Goal: Task Accomplishment & Management: Use online tool/utility

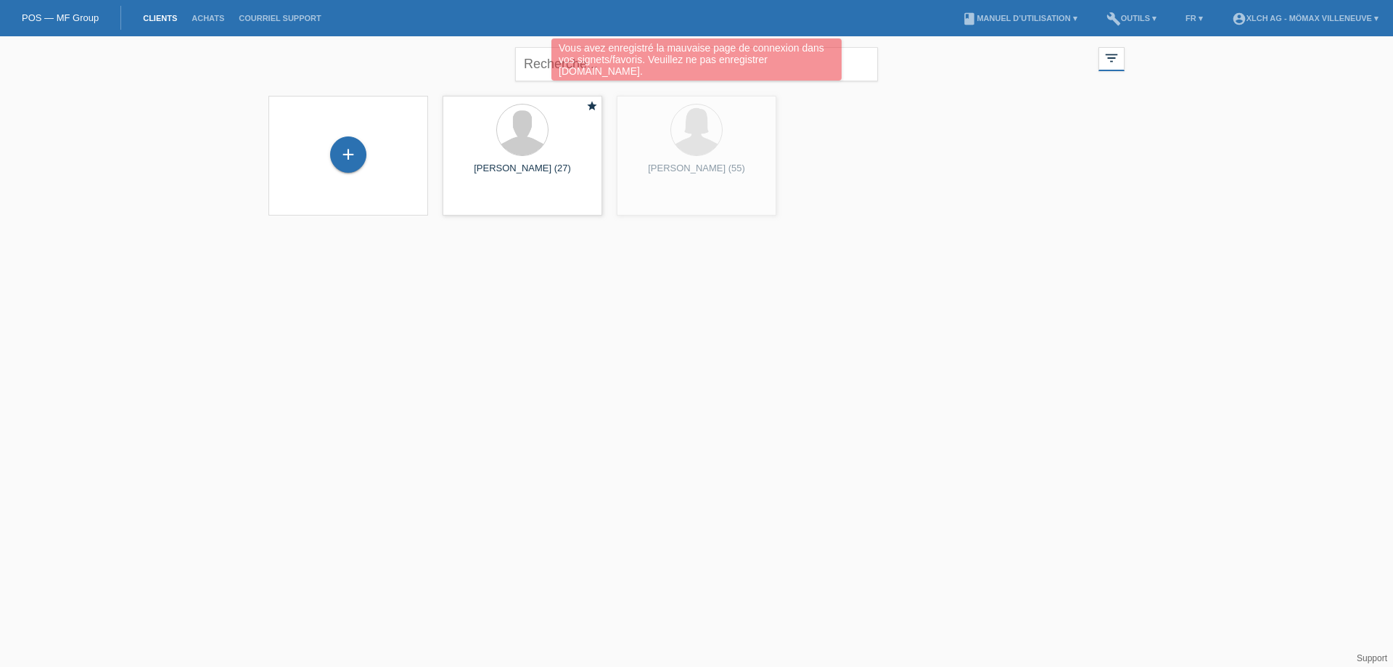
click at [542, 64] on div "Vous avez enregistré la mauvaise page de connexion dans vos signets/favoris. Ve…" at bounding box center [697, 61] width 836 height 46
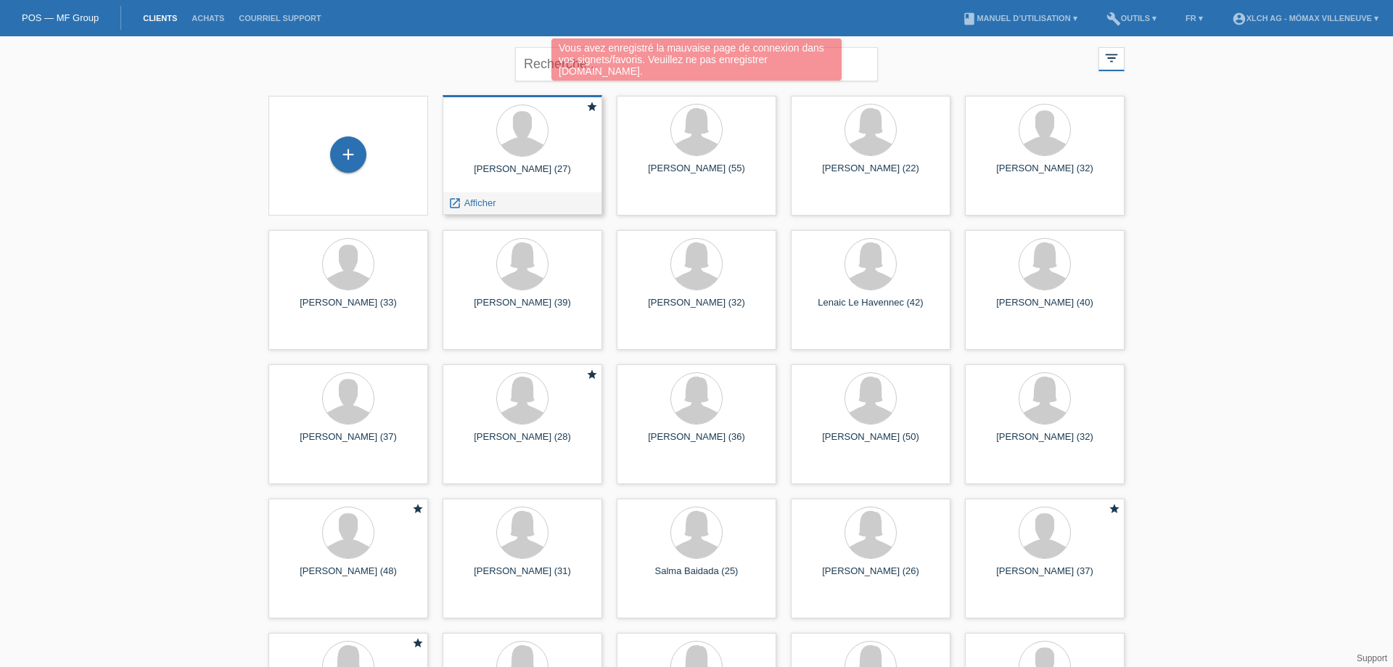
click at [479, 204] on span "Afficher" at bounding box center [480, 202] width 32 height 11
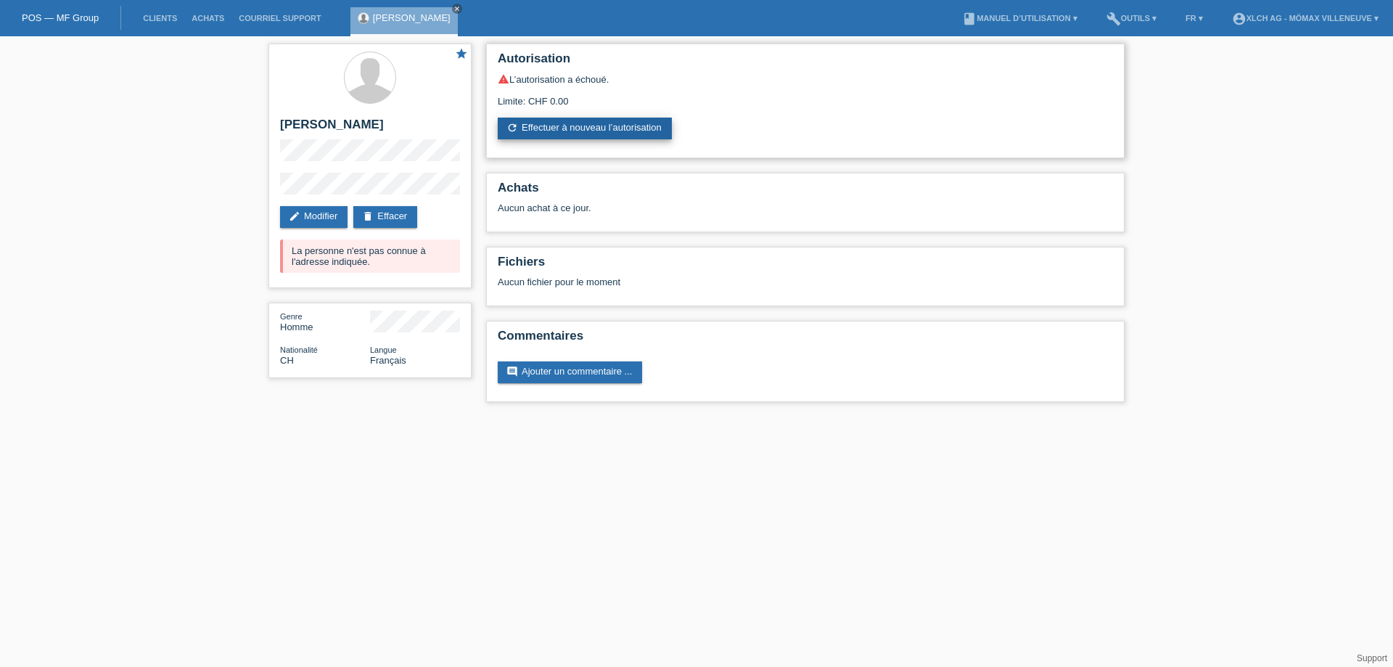
click at [567, 133] on link "refresh Effectuer à nouveau l’autorisation" at bounding box center [585, 129] width 174 height 22
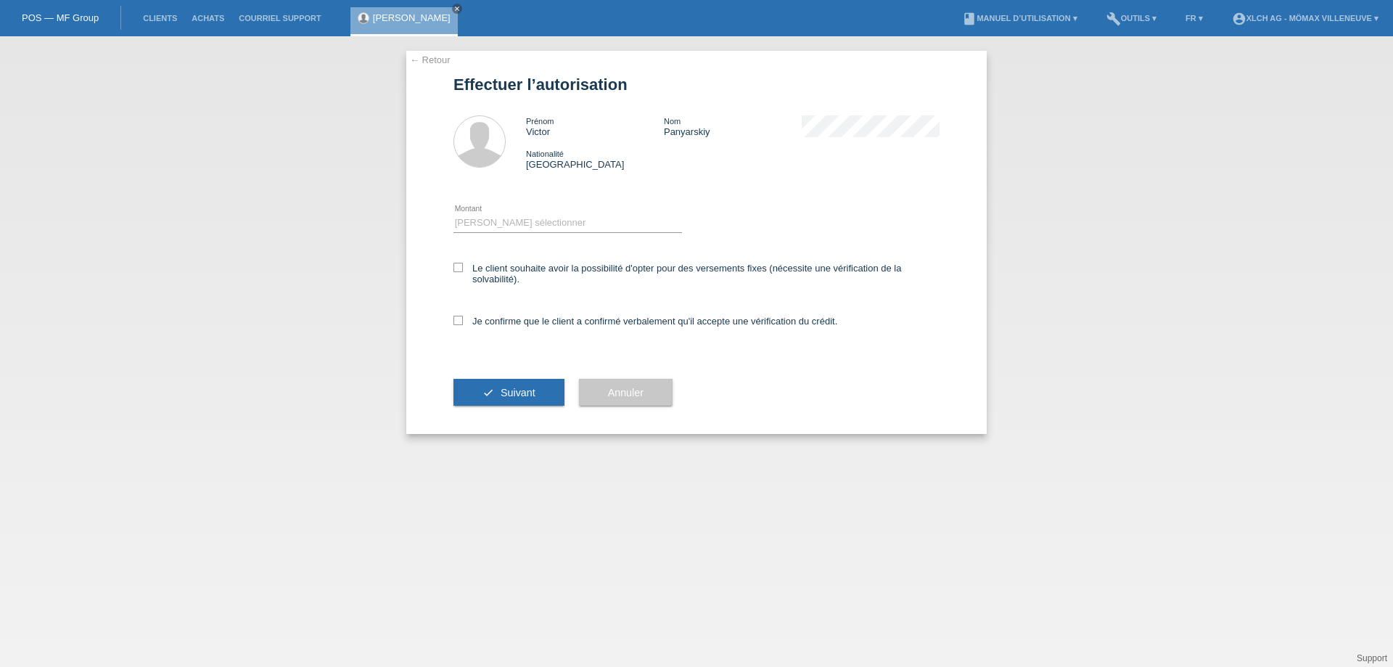
select select "3"
click at [453, 214] on select "Veuillez sélectionner CHF 1.00 - CHF 499.00 CHF 500.00 - CHF 1'999.00 CHF 2'000…" at bounding box center [567, 222] width 229 height 17
click at [457, 265] on icon at bounding box center [457, 267] width 9 height 9
click at [457, 265] on input "Le client souhaite avoir la possibilité d'opter pour des versements fixes (néce…" at bounding box center [457, 267] width 9 height 9
checkbox input "true"
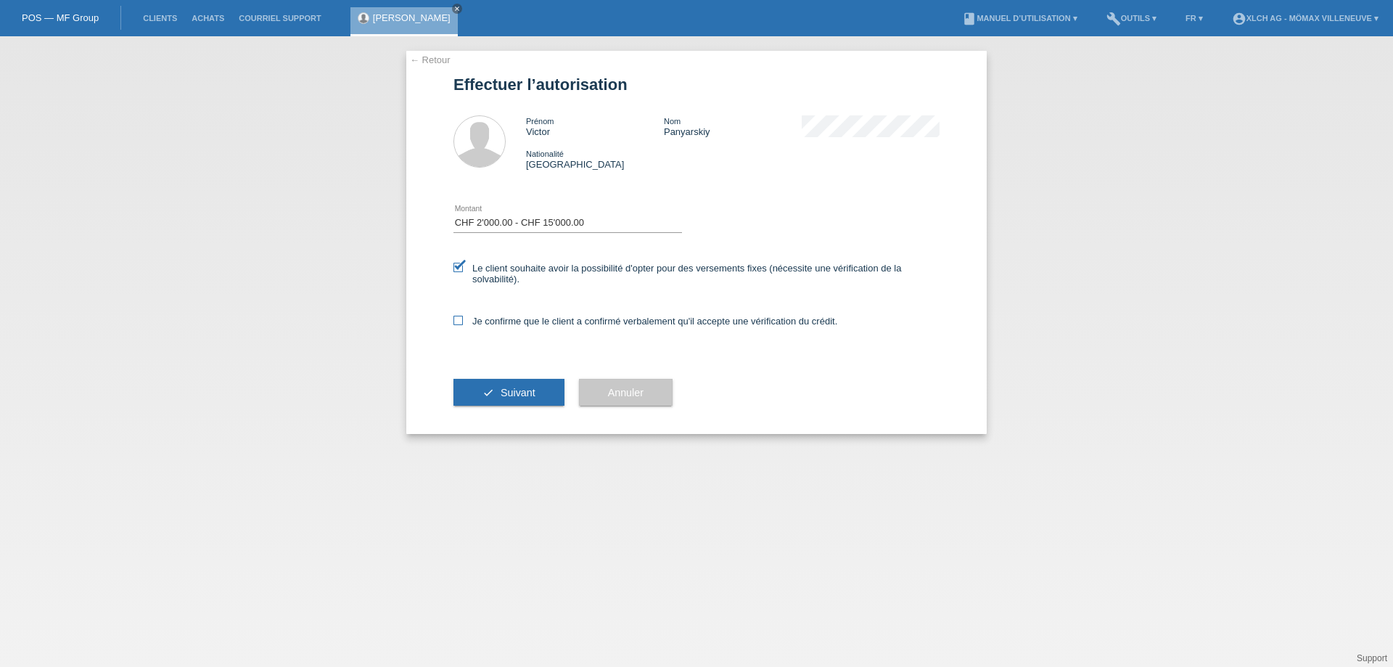
click at [454, 320] on icon at bounding box center [457, 320] width 9 height 9
click at [454, 320] on input "Je confirme que le client a confirmé verbalement qu'il accepte une vérification…" at bounding box center [457, 320] width 9 height 9
checkbox input "true"
click at [482, 400] on button "check Suivant" at bounding box center [508, 393] width 111 height 28
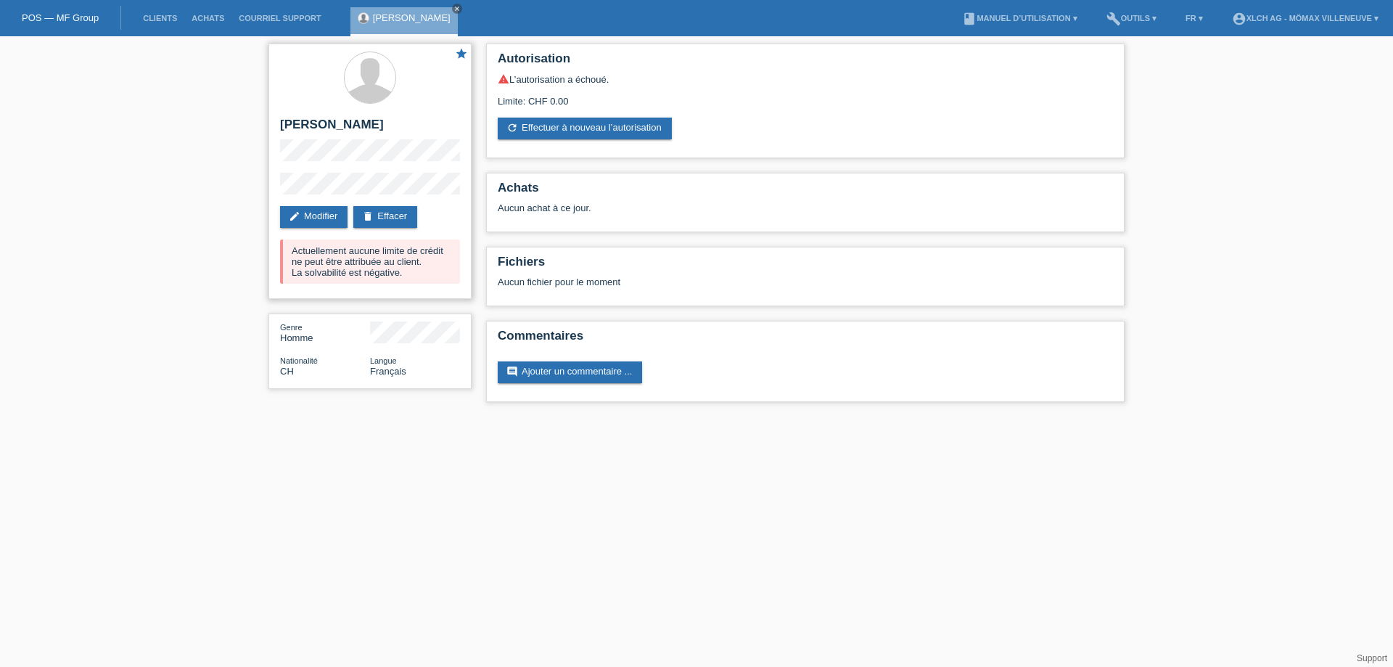
drag, startPoint x: 350, startPoint y: 251, endPoint x: 440, endPoint y: 251, distance: 89.2
click at [417, 251] on div "Actuellement aucune limite de crédit ne peut être attribuée au client. La solva…" at bounding box center [370, 261] width 180 height 44
drag, startPoint x: 345, startPoint y: 265, endPoint x: 416, endPoint y: 259, distance: 71.3
click at [396, 259] on div "Actuellement aucune limite de crédit ne peut être attribuée au client. La solva…" at bounding box center [370, 261] width 180 height 44
drag, startPoint x: 298, startPoint y: 271, endPoint x: 392, endPoint y: 272, distance: 94.3
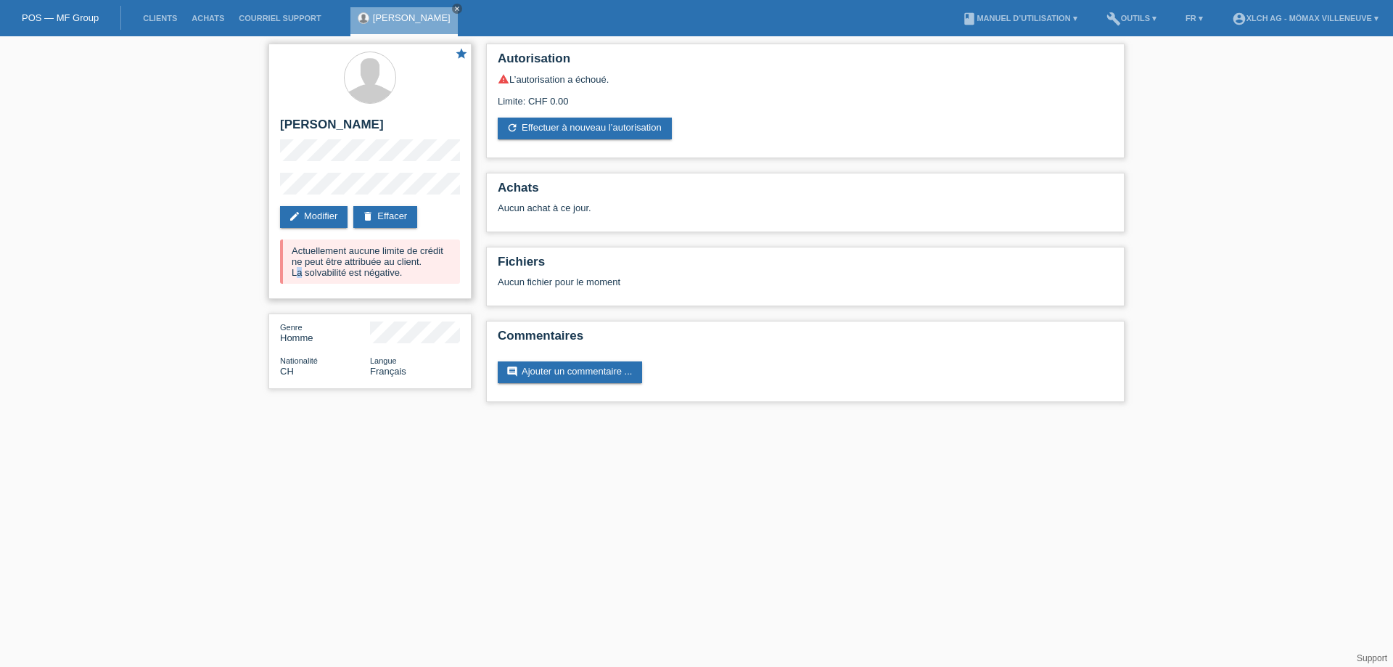
click at [377, 271] on div "Actuellement aucune limite de crédit ne peut être attribuée au client. La solva…" at bounding box center [370, 261] width 180 height 44
drag, startPoint x: 392, startPoint y: 272, endPoint x: 458, endPoint y: 283, distance: 66.9
click at [407, 276] on div "Actuellement aucune limite de crédit ne peut être attribuée au client. La solva…" at bounding box center [370, 261] width 180 height 44
drag, startPoint x: 288, startPoint y: 269, endPoint x: 398, endPoint y: 276, distance: 109.8
click at [362, 273] on div "Actuellement aucune limite de crédit ne peut être attribuée au client. La solva…" at bounding box center [370, 261] width 180 height 44
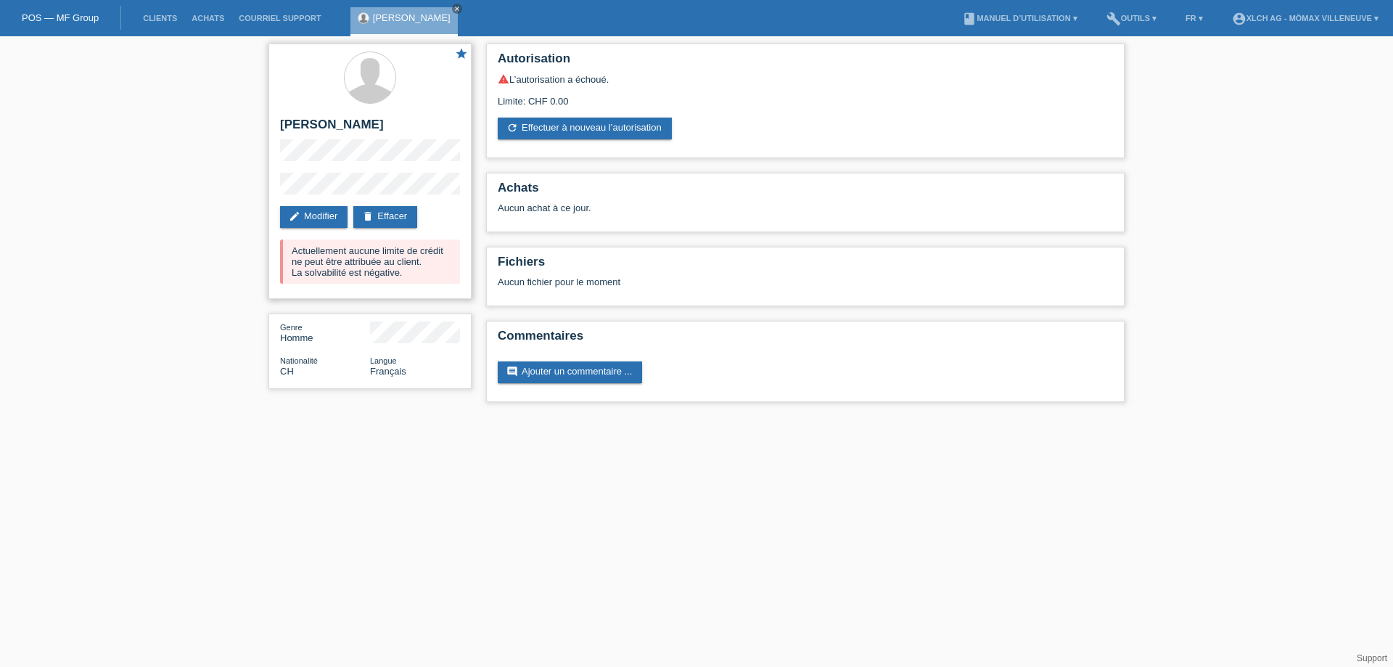
drag, startPoint x: 377, startPoint y: 276, endPoint x: 424, endPoint y: 279, distance: 46.5
click at [407, 276] on div "Actuellement aucune limite de crédit ne peut être attribuée au client. La solva…" at bounding box center [370, 261] width 180 height 44
drag, startPoint x: 310, startPoint y: 267, endPoint x: 379, endPoint y: 265, distance: 69.7
click at [348, 265] on div "Actuellement aucune limite de crédit ne peut être attribuée au client. La solva…" at bounding box center [370, 261] width 180 height 44
click at [348, 253] on div "Actuellement aucune limite de crédit ne peut être attribuée au client. La solva…" at bounding box center [370, 261] width 180 height 44
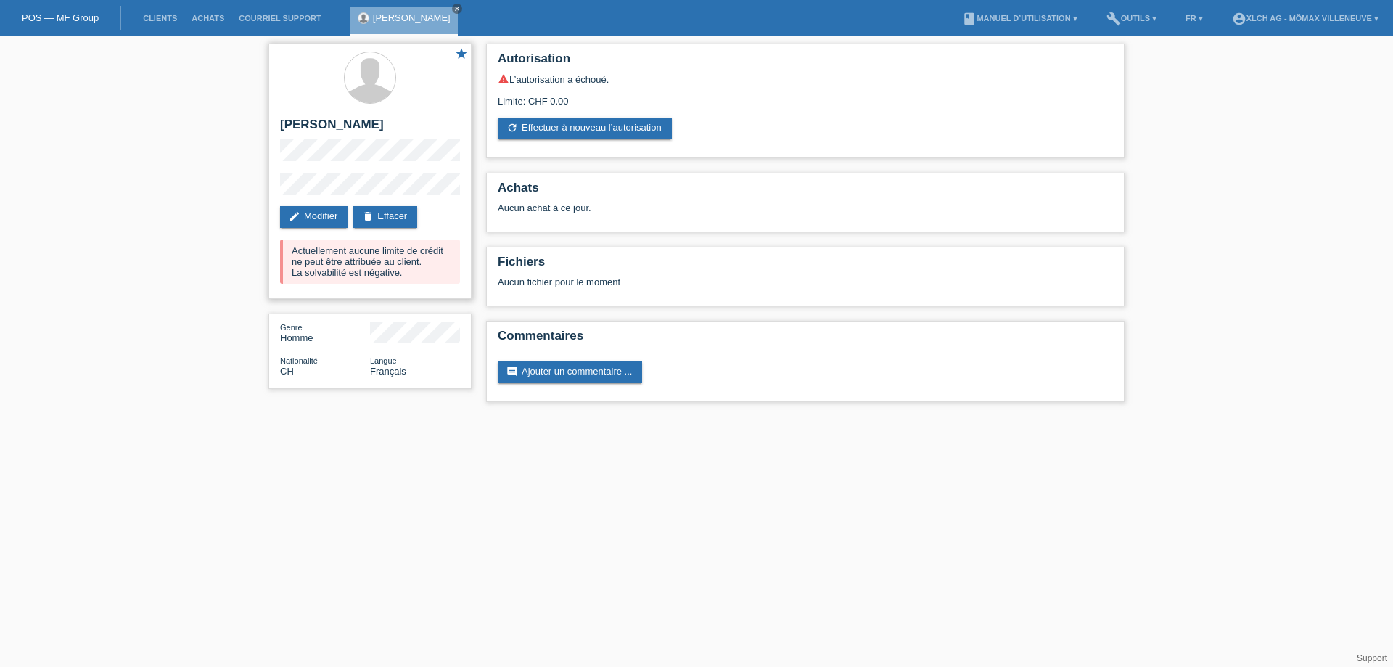
click at [313, 252] on div "Actuellement aucune limite de crédit ne peut être attribuée au client. La solva…" at bounding box center [370, 261] width 180 height 44
drag, startPoint x: 316, startPoint y: 252, endPoint x: 362, endPoint y: 245, distance: 46.9
click at [335, 249] on div "Actuellement aucune limite de crédit ne peut être attribuée au client. La solva…" at bounding box center [370, 261] width 180 height 44
drag, startPoint x: 362, startPoint y: 245, endPoint x: 408, endPoint y: 251, distance: 46.1
click at [395, 247] on div "Actuellement aucune limite de crédit ne peut être attribuée au client. La solva…" at bounding box center [370, 261] width 180 height 44
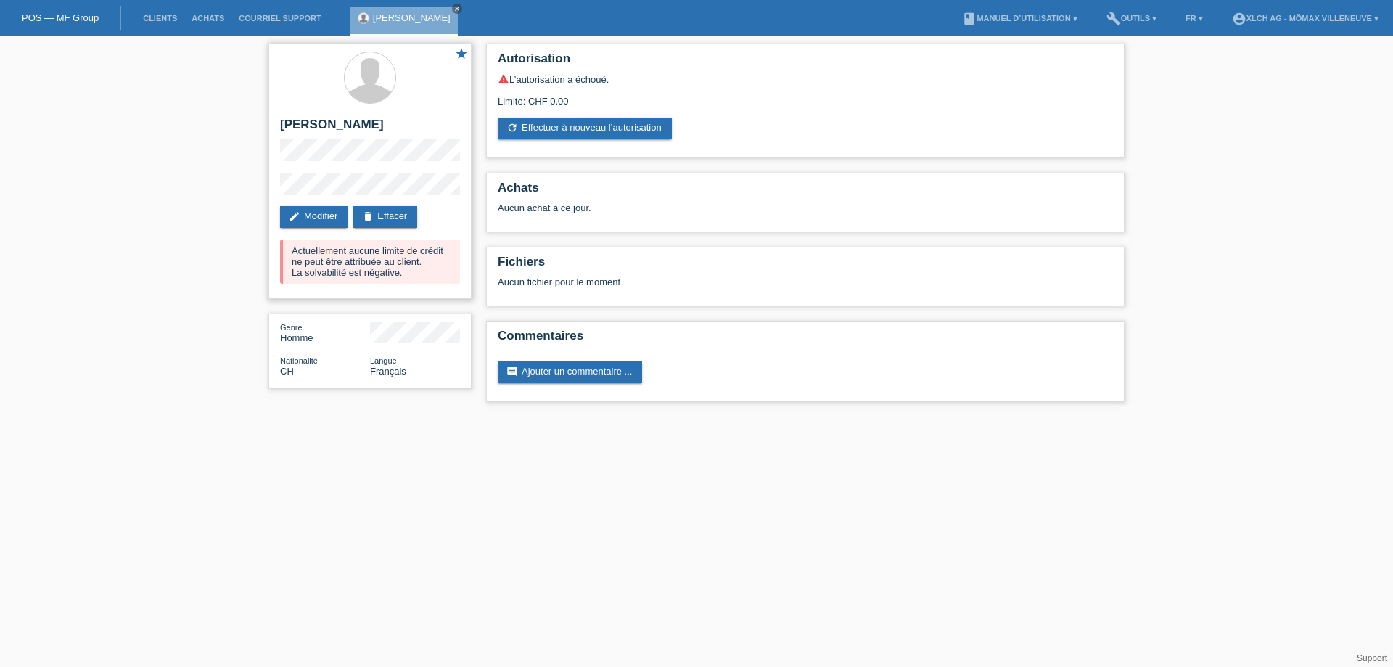
drag, startPoint x: 422, startPoint y: 251, endPoint x: 433, endPoint y: 252, distance: 11.0
click at [432, 252] on div "Actuellement aucune limite de crédit ne peut être attribuée au client. La solva…" at bounding box center [370, 261] width 180 height 44
click at [337, 246] on div "Actuellement aucune limite de crédit ne peut être attribuée au client. La solva…" at bounding box center [370, 261] width 180 height 44
drag, startPoint x: 296, startPoint y: 254, endPoint x: 379, endPoint y: 265, distance: 83.5
click at [376, 265] on div "Actuellement aucune limite de crédit ne peut être attribuée au client. La solva…" at bounding box center [370, 261] width 180 height 44
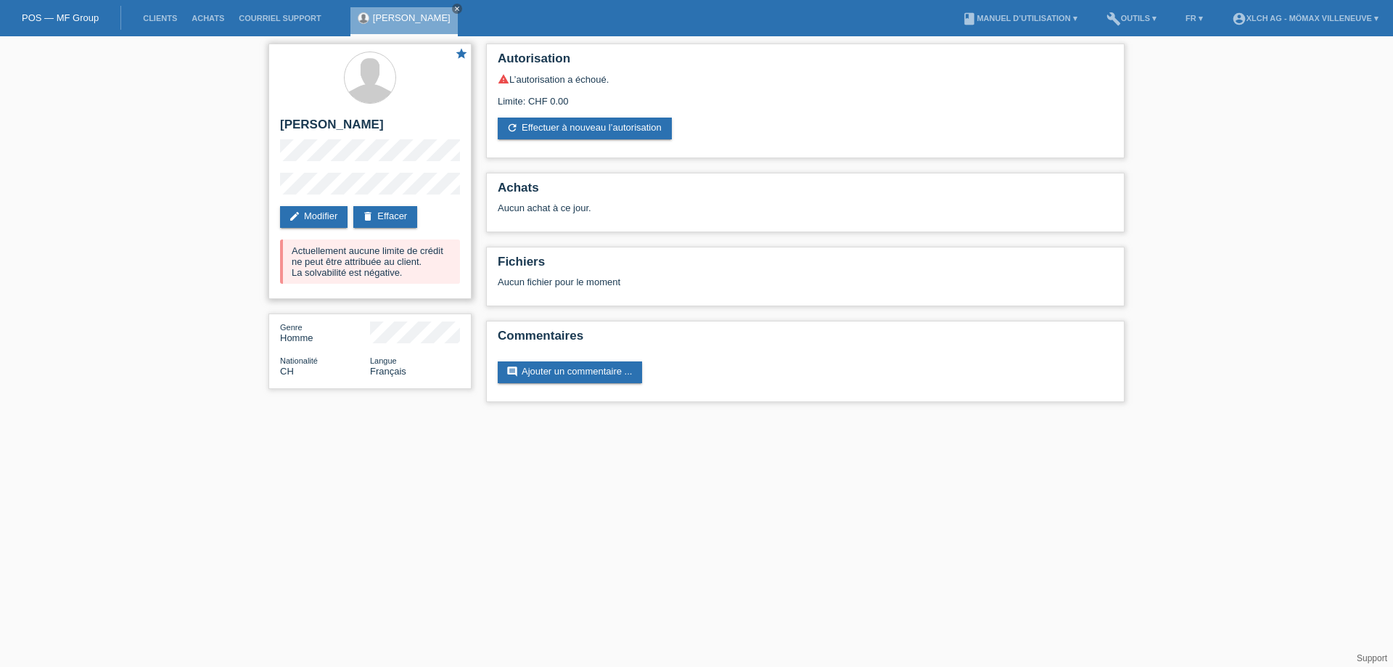
click at [395, 260] on div "Actuellement aucune limite de crédit ne peut être attribuée au client. La solva…" at bounding box center [370, 261] width 180 height 44
drag, startPoint x: 306, startPoint y: 126, endPoint x: 380, endPoint y: 128, distance: 74.0
click at [380, 128] on h2 "Victor Panyarskiy" at bounding box center [370, 129] width 180 height 22
